Goal: Task Accomplishment & Management: Complete application form

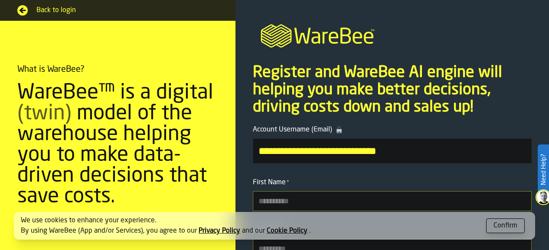
click at [328, 192] on input "First Name *" at bounding box center [392, 202] width 279 height 20
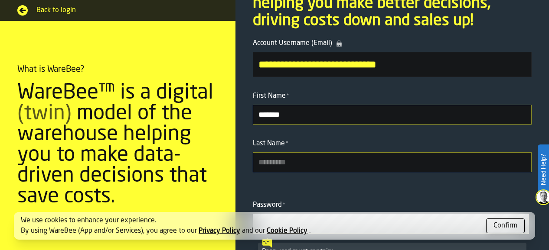
type input "*******"
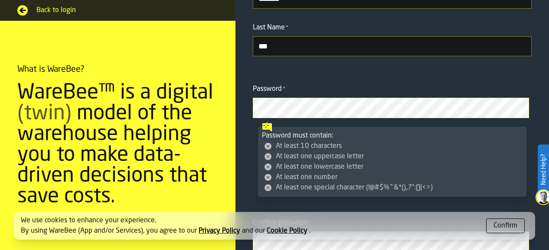
scroll to position [217, 0]
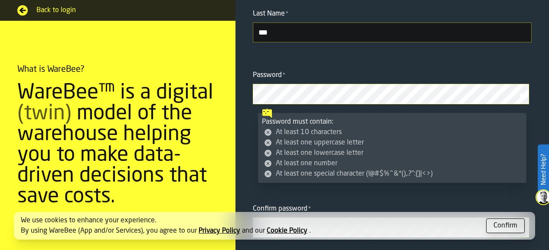
type input "***"
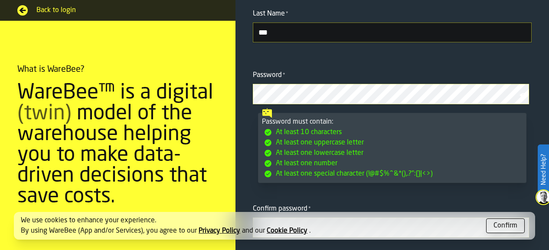
scroll to position [347, 0]
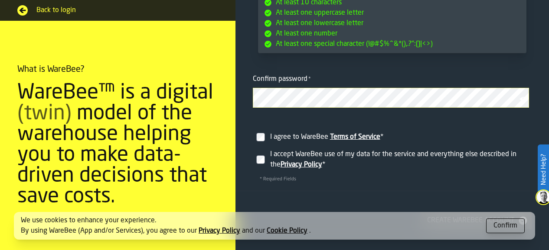
click at [267, 135] on label "I agree to WareBee Terms of Service *" at bounding box center [392, 134] width 279 height 24
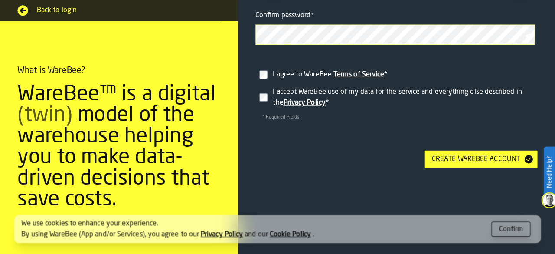
scroll to position [433, 0]
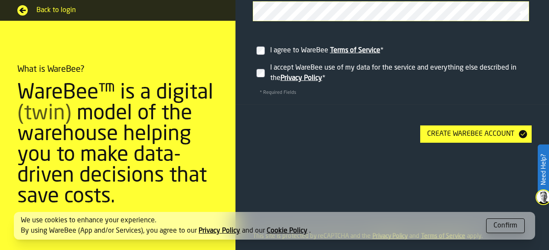
click at [448, 137] on div "Create WareBee Account" at bounding box center [470, 134] width 94 height 10
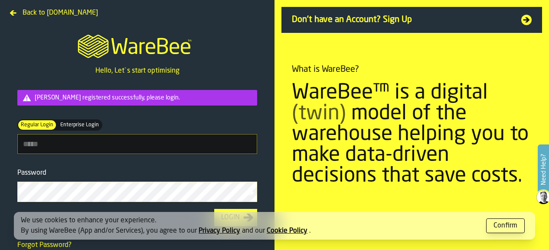
click at [501, 225] on div "Confirm" at bounding box center [505, 226] width 24 height 10
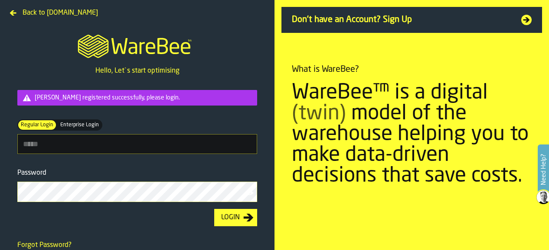
type input "**********"
click at [242, 219] on div "Login" at bounding box center [231, 218] width 26 height 10
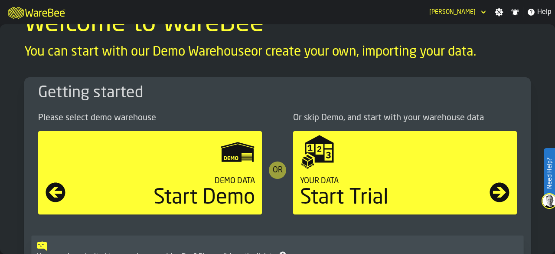
scroll to position [43, 0]
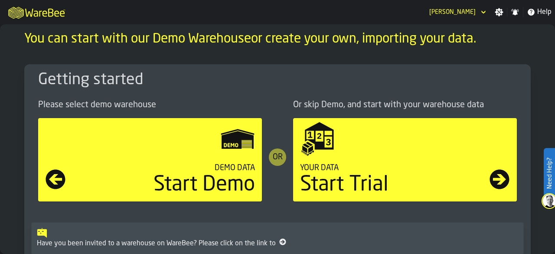
click at [377, 177] on div "Start Trial" at bounding box center [394, 184] width 189 height 21
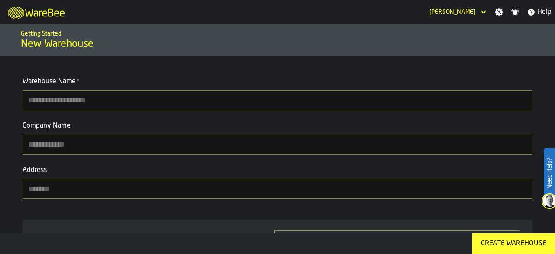
click at [145, 101] on input "Warehouse Name *" at bounding box center [278, 100] width 510 height 20
click at [34, 13] on icon "M A K I N G W A R E H O U S E S M O R E EF F I C I E N T" at bounding box center [37, 11] width 64 height 17
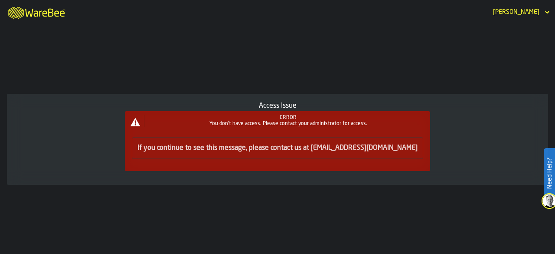
click at [55, 10] on icon "M A K I N G W A R E H O U S E S M O R E EF F I C I E N T" at bounding box center [37, 11] width 64 height 17
click at [541, 12] on div "[PERSON_NAME]" at bounding box center [515, 12] width 53 height 10
click at [541, 10] on div "[PERSON_NAME]" at bounding box center [515, 12] width 53 height 10
click at [468, 59] on div "Access Issue ERROR You don't have access. Please contact your administrator for…" at bounding box center [277, 138] width 555 height 229
